Goal: Book appointment/travel/reservation

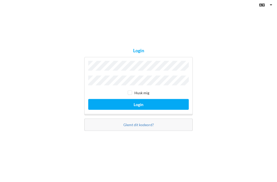
click at [139, 111] on button "Login" at bounding box center [138, 105] width 101 height 11
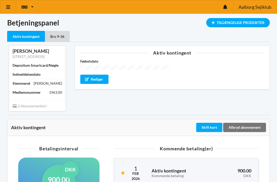
click at [11, 7] on link at bounding box center [8, 6] width 16 height 13
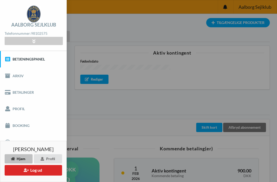
click at [28, 122] on link "Booking" at bounding box center [33, 125] width 67 height 16
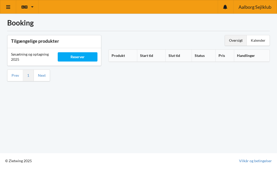
click at [260, 37] on div "Kalender" at bounding box center [258, 40] width 23 height 10
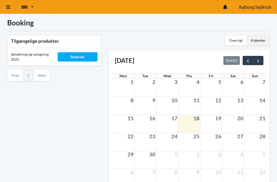
click at [216, 123] on td at bounding box center [211, 124] width 22 height 18
click at [216, 118] on span "19" at bounding box center [218, 118] width 7 height 6
click at [219, 119] on span "19" at bounding box center [218, 118] width 7 height 6
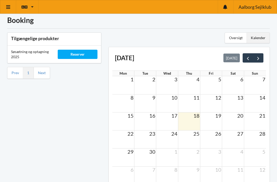
scroll to position [30, 0]
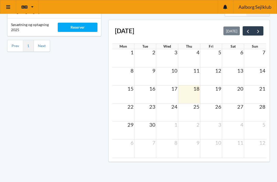
click at [219, 90] on span "19" at bounding box center [218, 88] width 7 height 6
click at [217, 89] on span "19" at bounding box center [218, 88] width 7 height 6
click at [219, 91] on span "19" at bounding box center [218, 88] width 7 height 6
click at [261, 31] on span "next" at bounding box center [258, 31] width 5 height 5
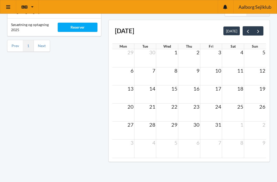
click at [243, 35] on div at bounding box center [253, 30] width 21 height 9
click at [249, 31] on span "prev" at bounding box center [247, 31] width 5 height 5
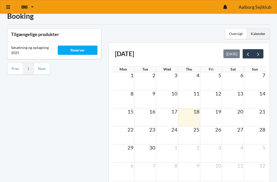
scroll to position [10, 0]
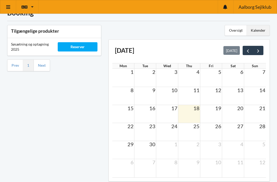
click at [77, 43] on div "Reserver" at bounding box center [78, 46] width 40 height 9
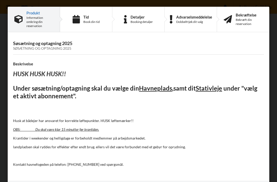
scroll to position [30, 0]
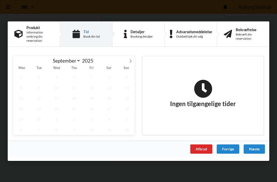
scroll to position [0, 0]
click at [93, 103] on span "19" at bounding box center [92, 97] width 16 height 11
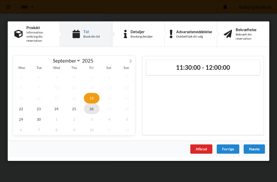
click at [92, 113] on span "26" at bounding box center [92, 108] width 16 height 11
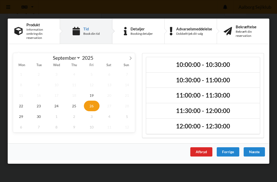
click at [192, 68] on h2 "10:00:00 - 10:30:00" at bounding box center [203, 64] width 107 height 8
click at [259, 156] on div "Næste" at bounding box center [254, 151] width 21 height 9
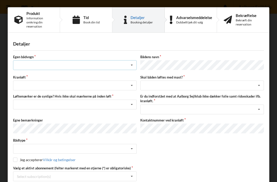
click at [133, 65] on icon at bounding box center [132, 65] width 8 height 10
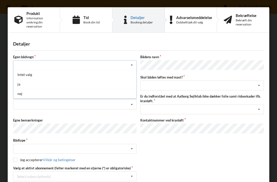
click at [16, 91] on div "nej" at bounding box center [74, 94] width 123 height 10
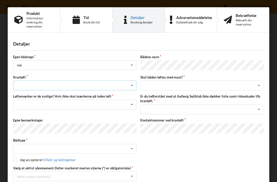
click at [134, 87] on icon at bounding box center [132, 86] width 8 height 10
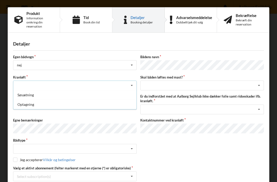
click at [26, 104] on div "Optagning" at bounding box center [74, 104] width 123 height 10
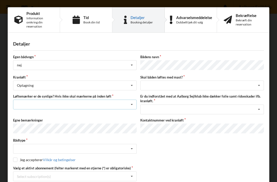
click at [131, 106] on icon at bounding box center [132, 105] width 8 height 10
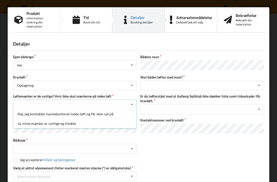
click at [29, 124] on div "Ja, mine mærker er synlige og intakte" at bounding box center [74, 123] width 123 height 10
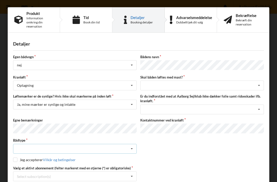
click at [132, 147] on icon at bounding box center [132, 149] width 8 height 10
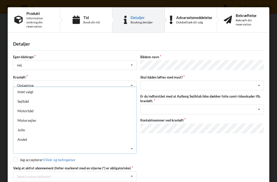
click at [25, 101] on div "Sejlbåd" at bounding box center [74, 101] width 123 height 10
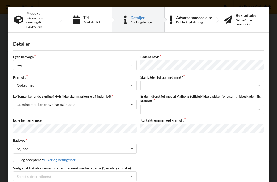
click at [13, 157] on input "checkbox" at bounding box center [15, 159] width 4 height 4
checkbox input "true"
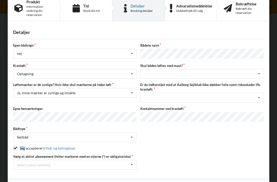
scroll to position [11, 0]
click at [261, 73] on icon at bounding box center [260, 74] width 8 height 10
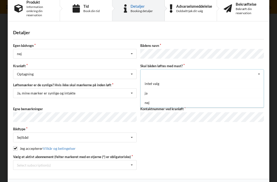
click at [150, 102] on div "nej" at bounding box center [202, 103] width 123 height 10
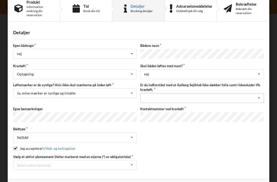
click at [256, 96] on icon at bounding box center [260, 98] width 8 height 10
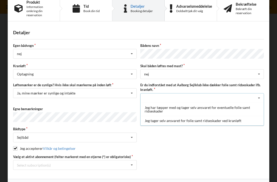
click at [168, 120] on div "Jeg tager selv ansvaret for folie samt ridseskader ved kranløft" at bounding box center [202, 121] width 123 height 10
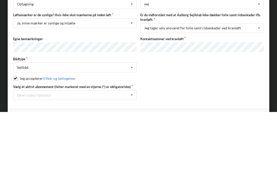
scroll to position [30, 0]
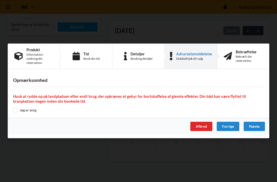
scroll to position [30, 0]
click at [9, 114] on div "Opmærksomhed Husk at rydde op på landpladsen efter endt brug. der opkræves et g…" at bounding box center [139, 94] width 262 height 45
click at [15, 112] on input "checkbox" at bounding box center [15, 110] width 4 height 4
checkbox input "true"
click at [254, 131] on div "Næste" at bounding box center [254, 126] width 21 height 9
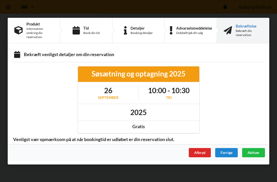
click at [252, 154] on span "Aktiver" at bounding box center [254, 152] width 12 height 4
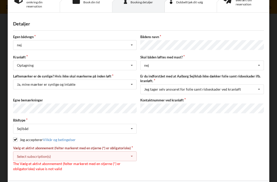
scroll to position [20, 0]
click at [132, 155] on icon at bounding box center [132, 156] width 8 height 10
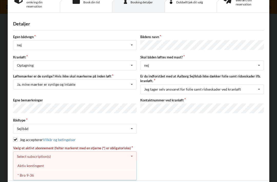
click at [26, 163] on div "Aktiv kontingent" at bounding box center [74, 165] width 123 height 10
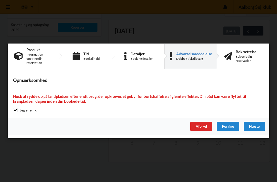
click at [254, 131] on div "Næste" at bounding box center [254, 126] width 21 height 9
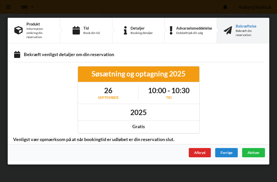
click at [251, 154] on span "Aktiver" at bounding box center [254, 152] width 12 height 4
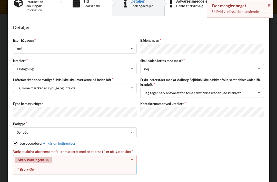
click at [26, 166] on div "* Bro 9-36" at bounding box center [74, 169] width 123 height 10
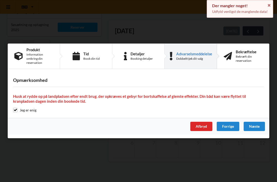
click at [252, 131] on div "Næste" at bounding box center [254, 126] width 21 height 9
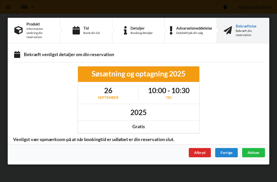
click at [253, 154] on span "Aktiver" at bounding box center [254, 152] width 12 height 4
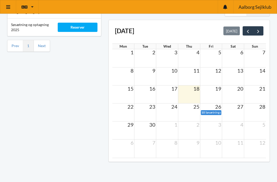
scroll to position [0, 0]
